Goal: Navigation & Orientation: Find specific page/section

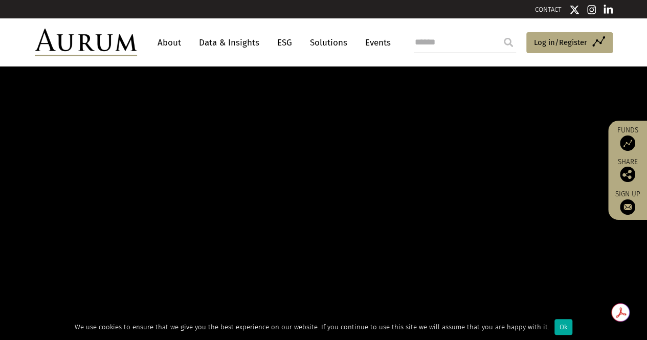
click at [172, 37] on link "About" at bounding box center [169, 42] width 34 height 19
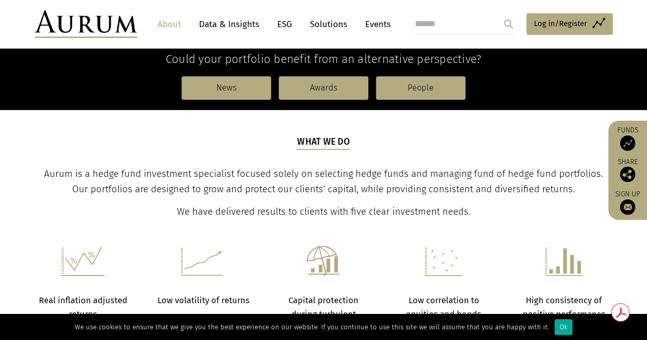
scroll to position [293, 0]
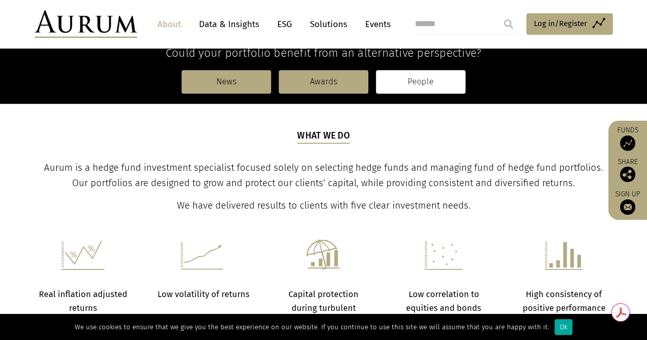
click at [426, 84] on link "People" at bounding box center [420, 82] width 89 height 24
